Goal: Find specific page/section: Find specific page/section

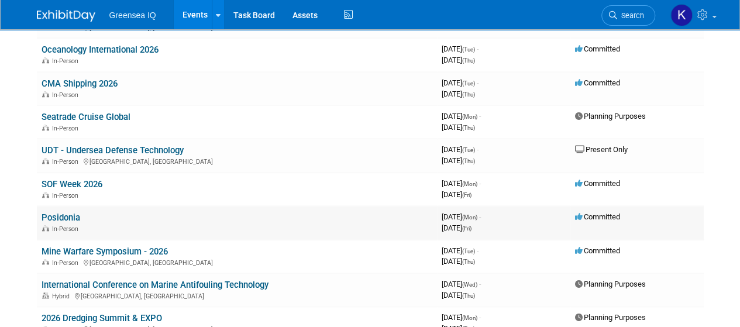
scroll to position [527, 0]
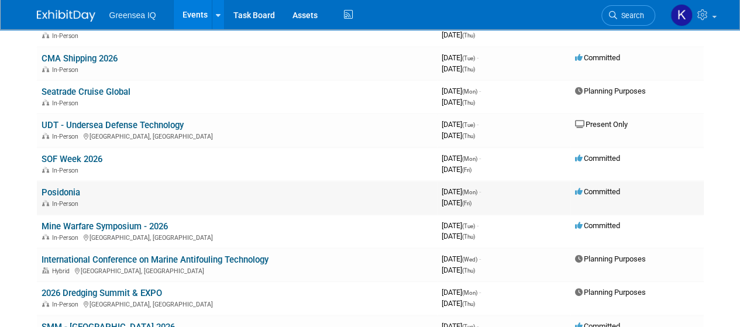
click at [73, 192] on link "Posidonia" at bounding box center [61, 192] width 39 height 11
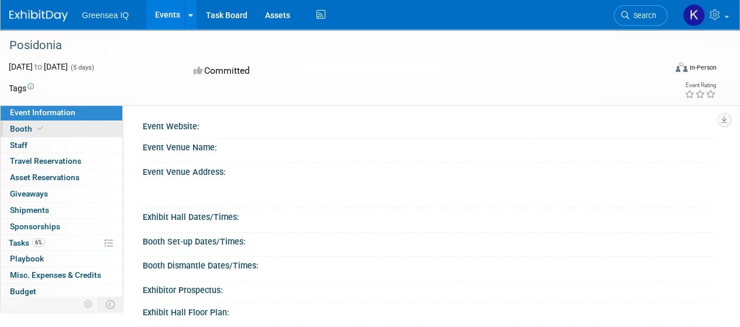
click at [59, 127] on link "Booth" at bounding box center [62, 129] width 122 height 16
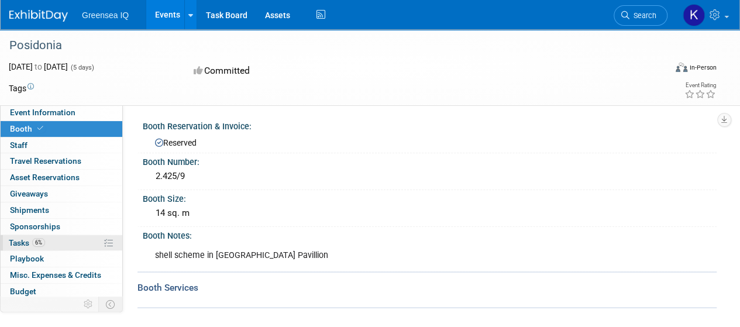
click at [72, 242] on link "6% Tasks 6%" at bounding box center [62, 243] width 122 height 16
